Goal: Task Accomplishment & Management: Use online tool/utility

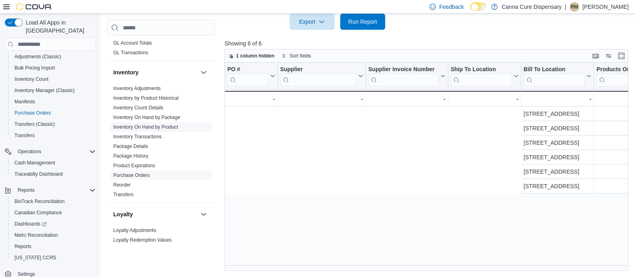
scroll to position [0, 391]
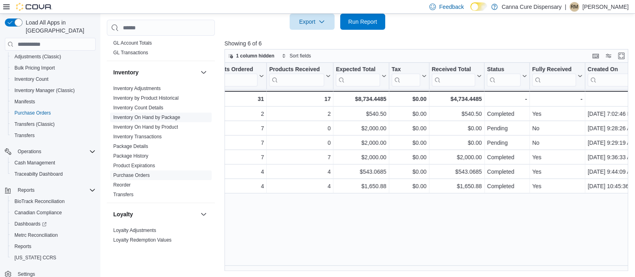
click at [145, 118] on link "Inventory On Hand by Package" at bounding box center [146, 118] width 67 height 6
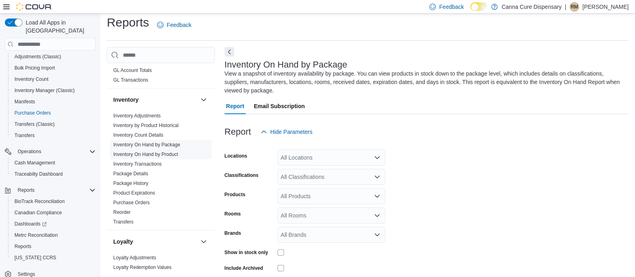
scroll to position [35, 0]
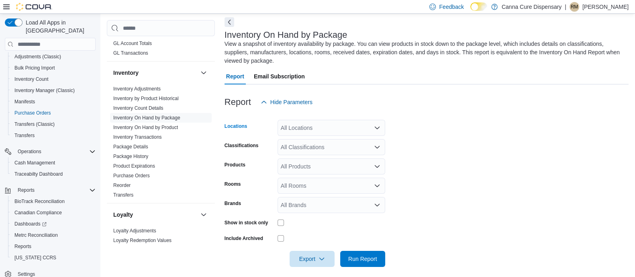
click at [317, 123] on div "All Locations" at bounding box center [331, 128] width 108 height 16
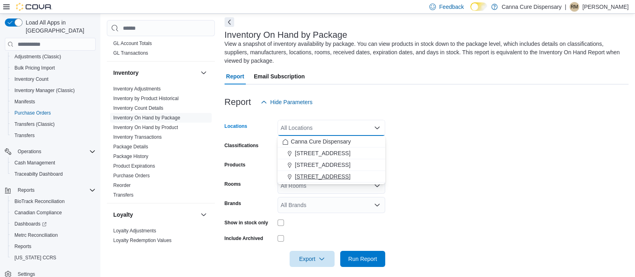
click at [313, 175] on span "[STREET_ADDRESS]" at bounding box center [322, 176] width 55 height 8
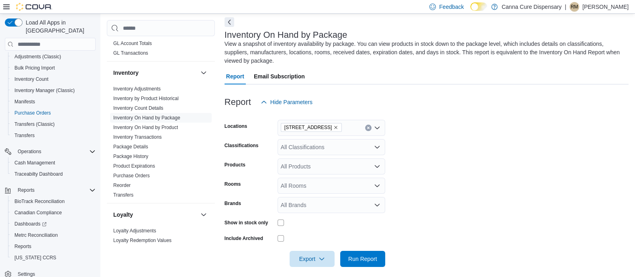
click at [436, 151] on form "Locations 1919-B NW Cache Rd Classifications All Classifications Products All P…" at bounding box center [426, 188] width 404 height 157
click at [339, 150] on div "All Classifications" at bounding box center [331, 147] width 108 height 16
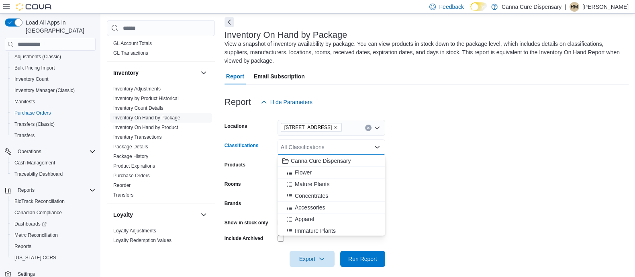
click at [306, 173] on span "Flower" at bounding box center [303, 172] width 17 height 8
click at [416, 159] on form "Locations 1919-B NW Cache Rd Classifications Flower Combo box. Selected. Flower…" at bounding box center [426, 188] width 404 height 157
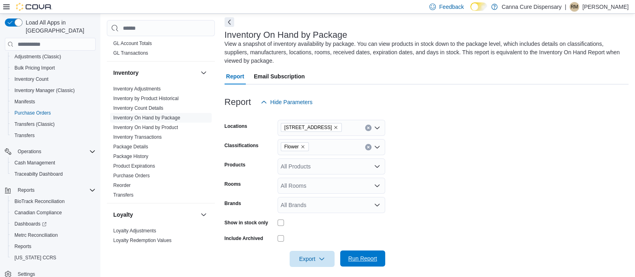
click at [369, 256] on span "Run Report" at bounding box center [362, 258] width 29 height 8
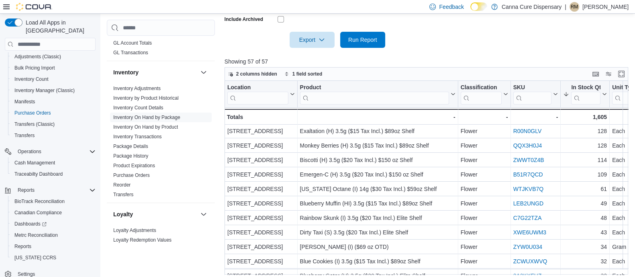
scroll to position [272, 0]
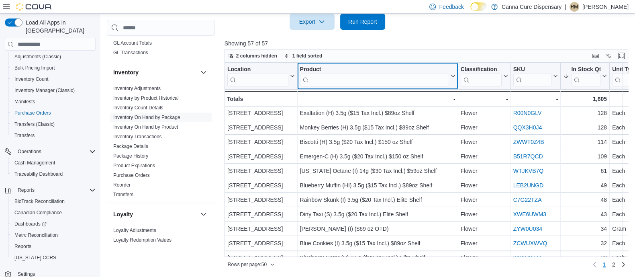
click at [329, 80] on input "search" at bounding box center [373, 79] width 149 height 13
click at [332, 78] on input "search" at bounding box center [373, 79] width 149 height 13
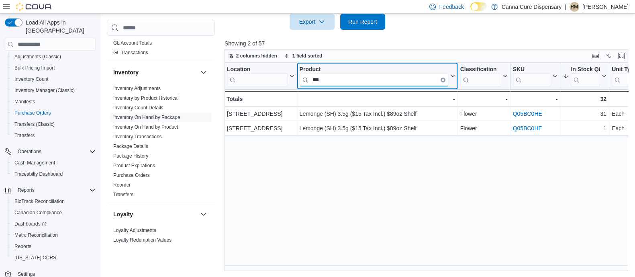
scroll to position [0, 0]
type input "***"
